Goal: Task Accomplishment & Management: Manage account settings

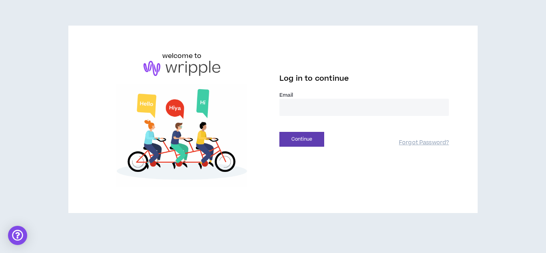
click at [329, 108] on input "email" at bounding box center [363, 107] width 169 height 17
type input "**********"
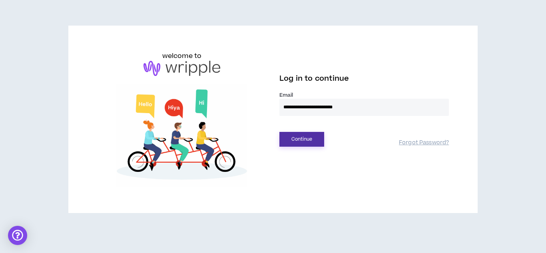
click at [314, 135] on button "Continue" at bounding box center [301, 139] width 45 height 15
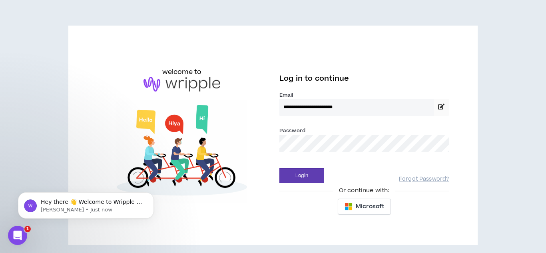
click at [279, 168] on button "Login" at bounding box center [301, 175] width 45 height 15
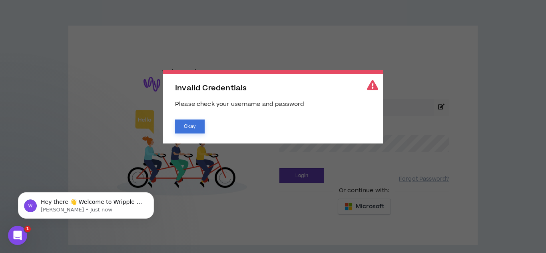
click at [187, 129] on button "Okay" at bounding box center [190, 126] width 30 height 14
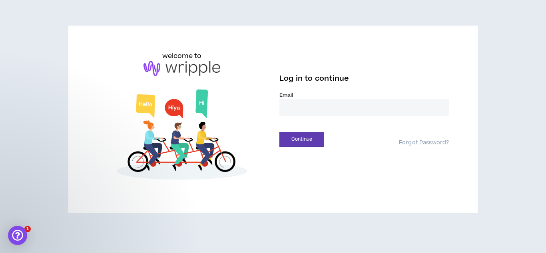
click at [316, 101] on input "email" at bounding box center [363, 107] width 169 height 17
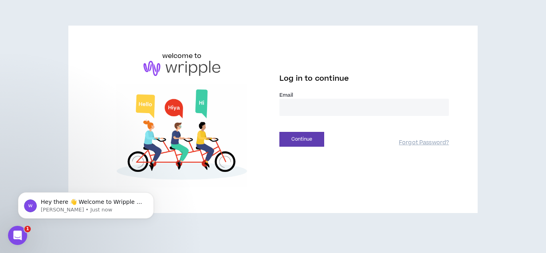
type input "**********"
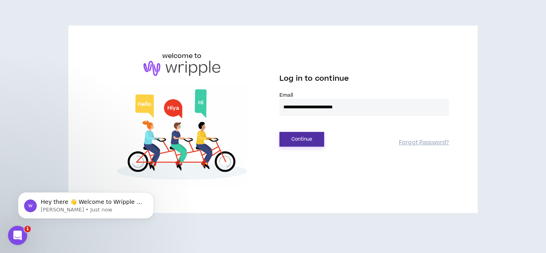
click at [313, 140] on button "Continue" at bounding box center [301, 139] width 45 height 15
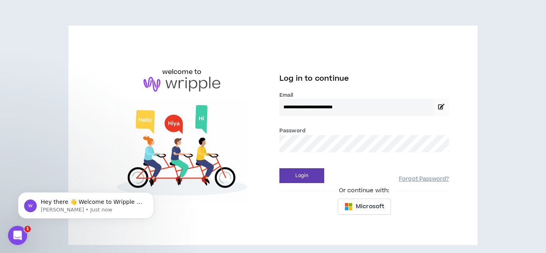
click at [405, 177] on link "Forgot Password?" at bounding box center [424, 179] width 50 height 8
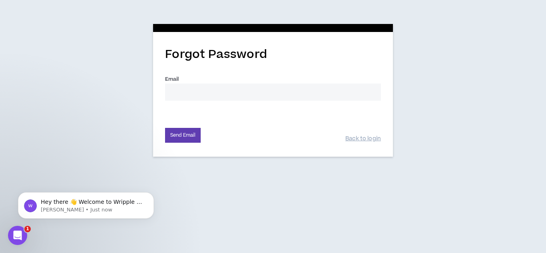
click at [272, 86] on input "Email *" at bounding box center [273, 92] width 216 height 17
type input "andrewrchurch11@gmail.com"
click at [191, 134] on button "Send Email" at bounding box center [183, 135] width 36 height 15
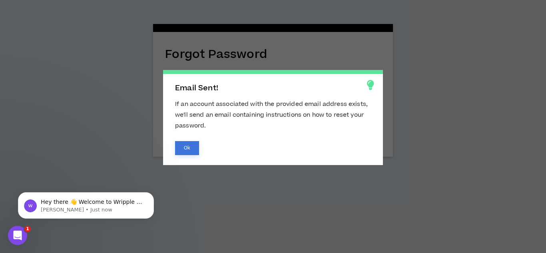
click at [188, 142] on button "Ok" at bounding box center [187, 148] width 24 height 14
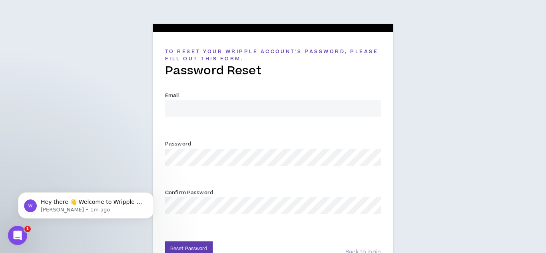
click at [253, 112] on input "Email *" at bounding box center [273, 108] width 216 height 17
type input "andrewrchurch11@gmail.com"
click at [173, 249] on button "Reset Password" at bounding box center [189, 248] width 48 height 15
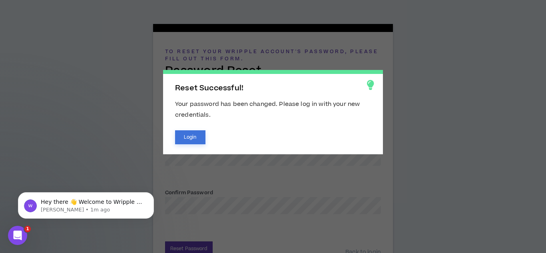
click at [189, 131] on button "Login" at bounding box center [190, 137] width 30 height 14
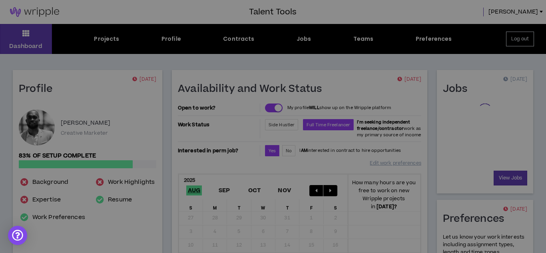
click at [233, 119] on div "New Required Fields: References Two references that we can contact (name, email…" at bounding box center [273, 185] width 340 height 161
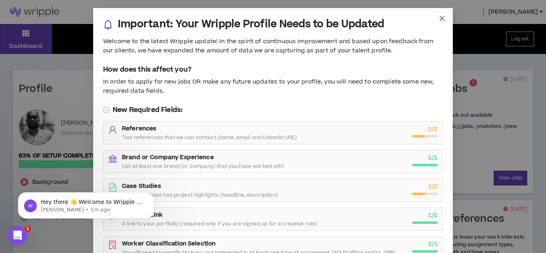
click at [443, 18] on icon "close" at bounding box center [442, 18] width 6 height 6
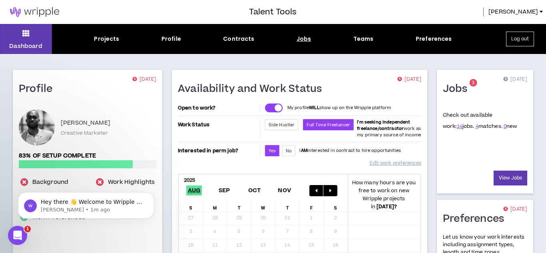
click at [304, 38] on div "Jobs" at bounding box center [304, 39] width 15 height 8
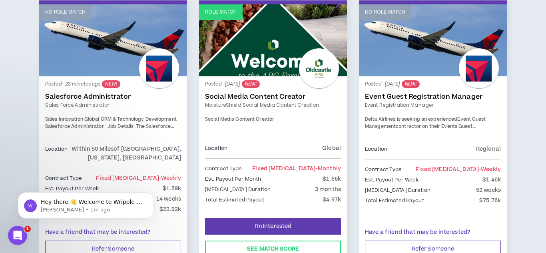
scroll to position [144, 0]
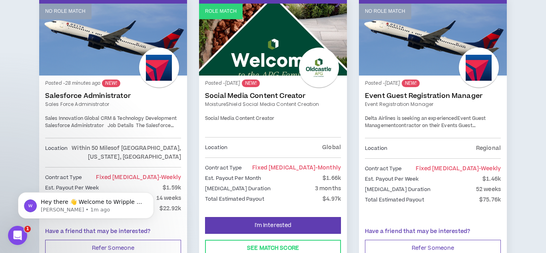
click at [479, 189] on p "52 weeks" at bounding box center [488, 189] width 25 height 9
click at [488, 179] on p "$1.46k" at bounding box center [491, 179] width 18 height 9
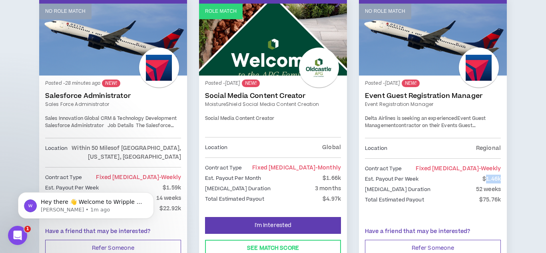
click at [488, 179] on p "$1.46k" at bounding box center [491, 179] width 18 height 9
click at [400, 214] on div "Contract Type Fixed Retainer - weekly Est. Payout Per Week $1.46k Retainer Dura…" at bounding box center [433, 186] width 136 height 56
click at [492, 179] on p "$1.46k" at bounding box center [491, 179] width 18 height 9
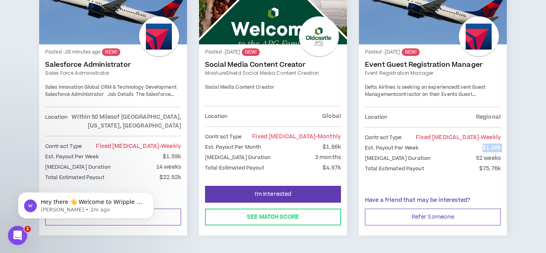
scroll to position [176, 0]
